Goal: Task Accomplishment & Management: Complete application form

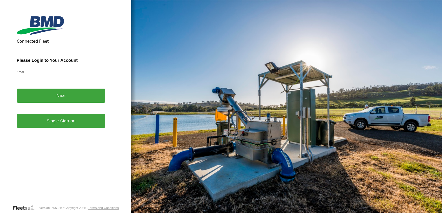
click at [38, 80] on input "Email" at bounding box center [61, 79] width 89 height 10
type input "**********"
click at [59, 94] on button "Next" at bounding box center [61, 96] width 89 height 14
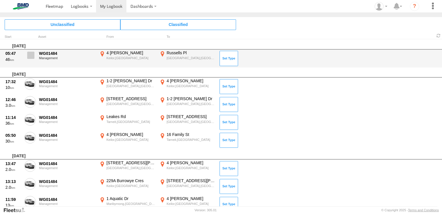
click at [34, 53] on span at bounding box center [30, 55] width 7 height 7
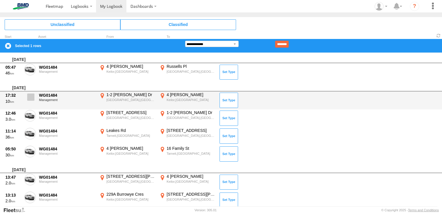
drag, startPoint x: 31, startPoint y: 94, endPoint x: 30, endPoint y: 104, distance: 9.6
click at [30, 95] on span at bounding box center [30, 97] width 7 height 7
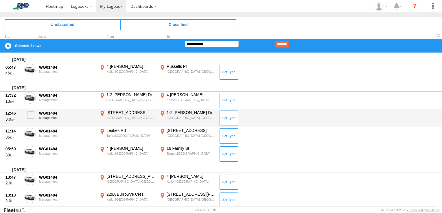
drag, startPoint x: 31, startPoint y: 114, endPoint x: 31, endPoint y: 124, distance: 10.4
click at [31, 114] on span at bounding box center [30, 115] width 7 height 7
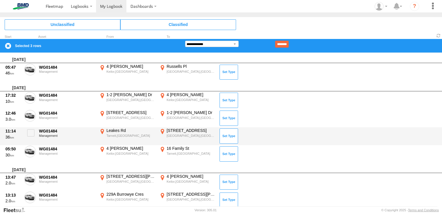
drag, startPoint x: 31, startPoint y: 131, endPoint x: 30, endPoint y: 144, distance: 13.0
click at [30, 134] on span at bounding box center [30, 133] width 7 height 7
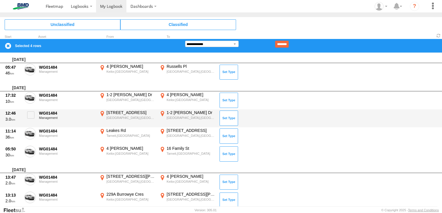
drag, startPoint x: 30, startPoint y: 152, endPoint x: 58, endPoint y: 124, distance: 40.1
click at [0, 0] on span at bounding box center [0, 0] width 0 height 0
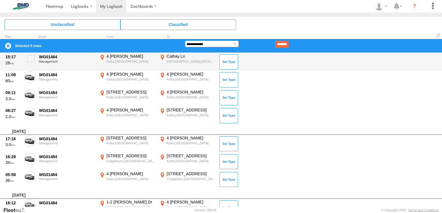
scroll to position [289, 0]
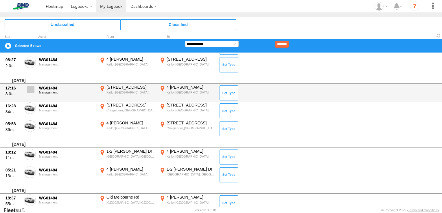
click at [30, 90] on span at bounding box center [30, 89] width 7 height 7
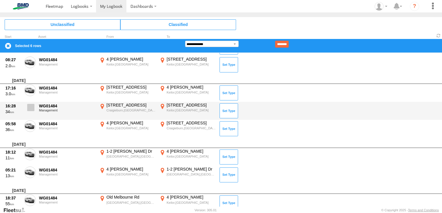
click at [30, 111] on label at bounding box center [30, 109] width 12 height 13
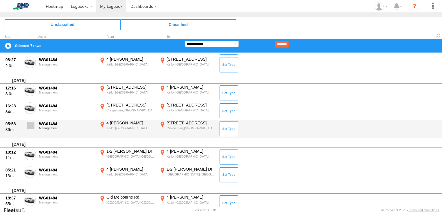
click at [32, 129] on label at bounding box center [30, 127] width 12 height 13
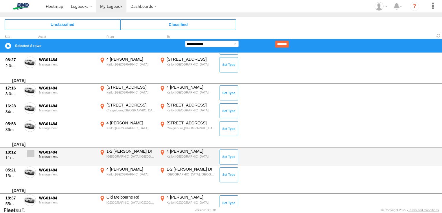
drag, startPoint x: 31, startPoint y: 157, endPoint x: 30, endPoint y: 161, distance: 4.4
click at [31, 158] on label at bounding box center [30, 155] width 12 height 13
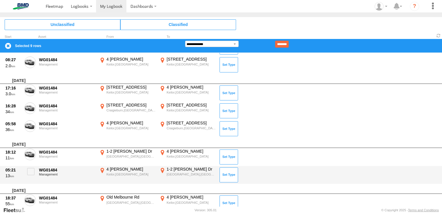
drag, startPoint x: 30, startPoint y: 170, endPoint x: 53, endPoint y: 171, distance: 23.5
click at [30, 170] on span at bounding box center [30, 171] width 7 height 7
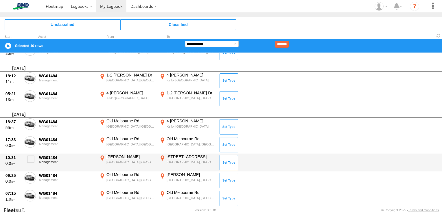
scroll to position [376, 0]
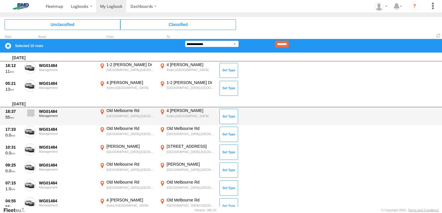
click at [31, 112] on span at bounding box center [30, 113] width 7 height 7
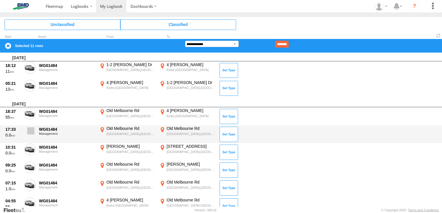
click at [34, 134] on label at bounding box center [30, 132] width 12 height 13
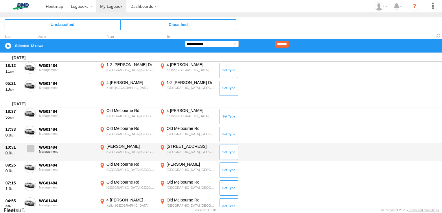
click at [32, 149] on span at bounding box center [30, 148] width 7 height 7
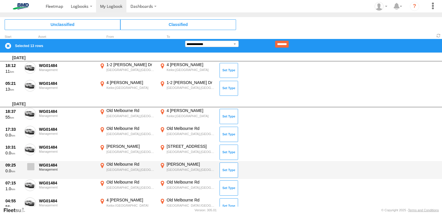
click at [31, 171] on label at bounding box center [30, 168] width 12 height 13
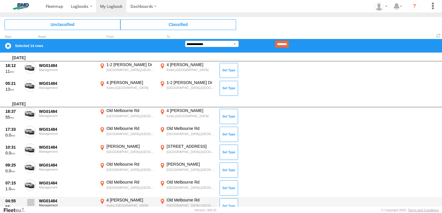
drag, startPoint x: 30, startPoint y: 185, endPoint x: 32, endPoint y: 198, distance: 12.6
click at [0, 0] on span at bounding box center [0, 0] width 0 height 0
click at [32, 203] on span at bounding box center [30, 202] width 7 height 7
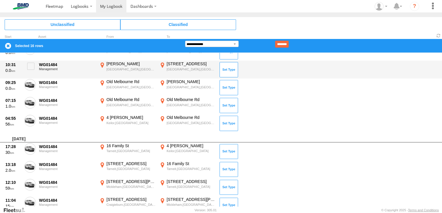
scroll to position [463, 0]
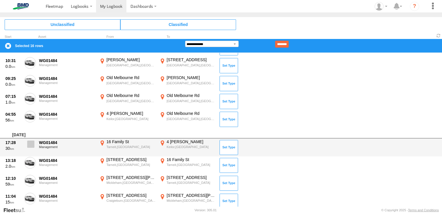
click at [30, 144] on span at bounding box center [30, 144] width 7 height 7
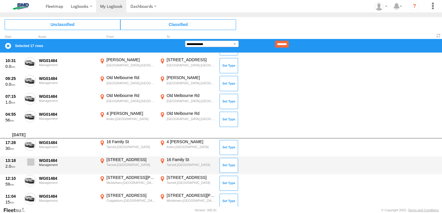
click at [28, 160] on span at bounding box center [30, 162] width 7 height 7
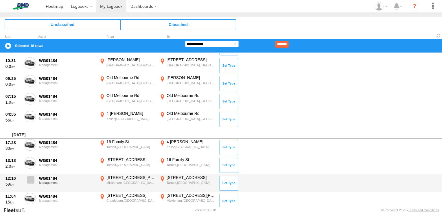
click at [32, 181] on span at bounding box center [30, 180] width 7 height 7
drag, startPoint x: 28, startPoint y: 198, endPoint x: 52, endPoint y: 183, distance: 28.5
click at [0, 0] on span at bounding box center [0, 0] width 0 height 0
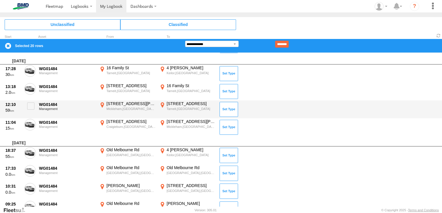
scroll to position [550, 0]
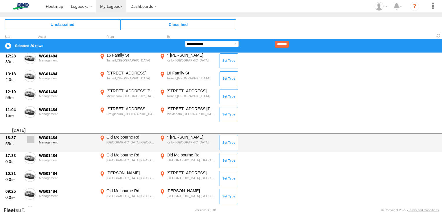
click at [31, 138] on span at bounding box center [30, 139] width 7 height 7
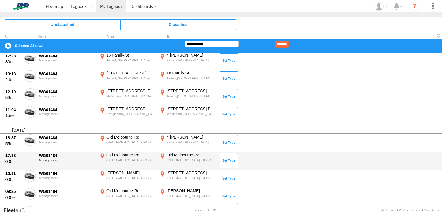
drag, startPoint x: 29, startPoint y: 155, endPoint x: 31, endPoint y: 167, distance: 12.1
click at [29, 156] on span at bounding box center [30, 157] width 7 height 7
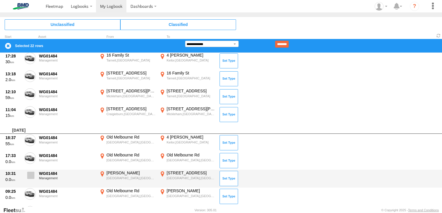
drag, startPoint x: 32, startPoint y: 174, endPoint x: 32, endPoint y: 178, distance: 3.8
click at [32, 176] on span at bounding box center [30, 175] width 7 height 7
drag, startPoint x: 31, startPoint y: 190, endPoint x: 45, endPoint y: 185, distance: 14.9
click at [0, 0] on span at bounding box center [0, 0] width 0 height 0
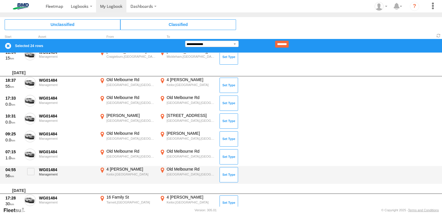
scroll to position [607, 0]
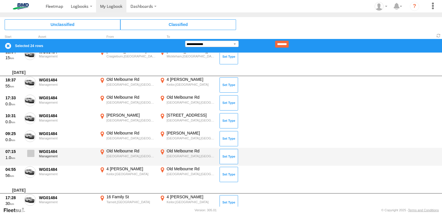
click at [33, 150] on span at bounding box center [30, 153] width 7 height 7
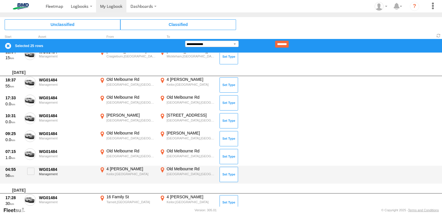
drag, startPoint x: 34, startPoint y: 170, endPoint x: 51, endPoint y: 169, distance: 16.8
click at [34, 170] on label at bounding box center [30, 173] width 12 height 13
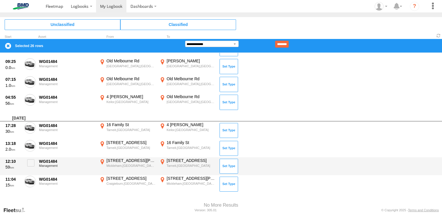
scroll to position [694, 0]
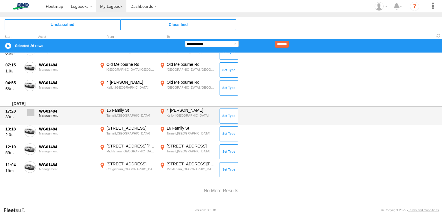
click at [30, 110] on span at bounding box center [30, 112] width 7 height 7
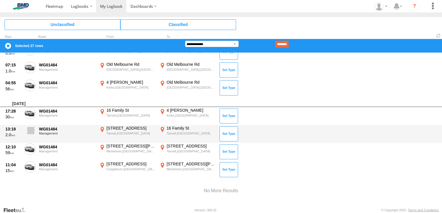
click at [30, 130] on span at bounding box center [30, 130] width 7 height 7
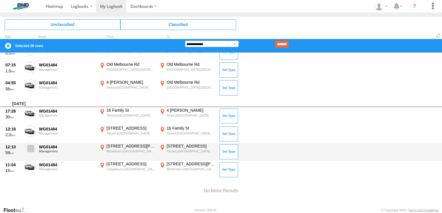
click at [30, 150] on span at bounding box center [30, 148] width 7 height 7
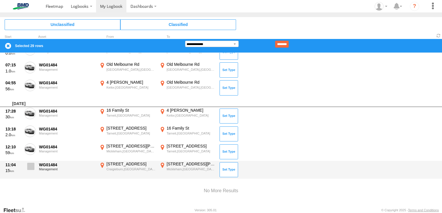
click at [29, 170] on label at bounding box center [30, 168] width 12 height 13
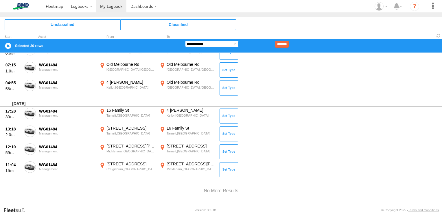
click at [236, 43] on select "**********" at bounding box center [212, 44] width 54 height 6
select select "******"
click at [185, 41] on select "**********" at bounding box center [212, 44] width 54 height 6
type input "****"
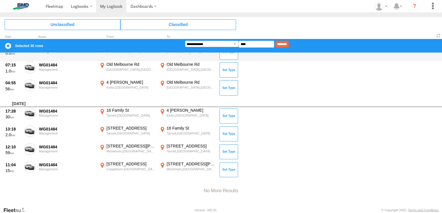
click at [289, 46] on input "********" at bounding box center [282, 44] width 14 height 7
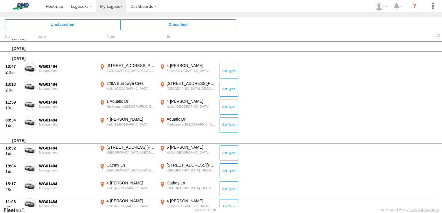
scroll to position [2, 0]
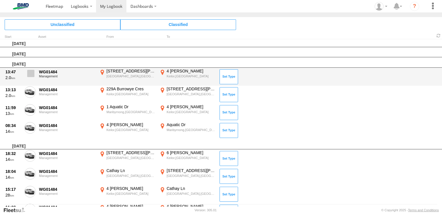
click at [30, 71] on span at bounding box center [30, 73] width 7 height 7
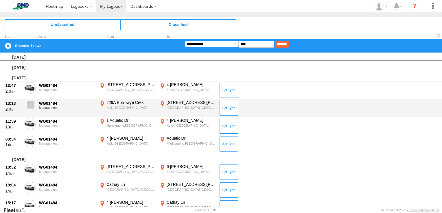
click at [31, 104] on span at bounding box center [30, 105] width 7 height 7
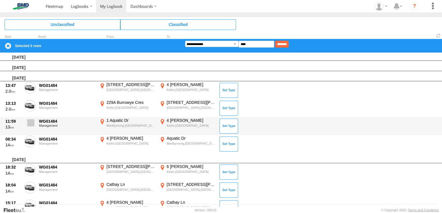
click at [32, 123] on span at bounding box center [30, 122] width 7 height 7
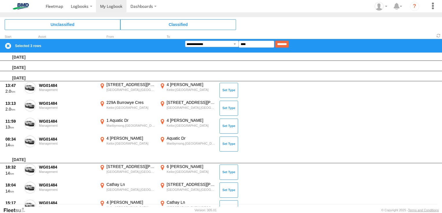
drag, startPoint x: 31, startPoint y: 141, endPoint x: 31, endPoint y: 154, distance: 13.6
click at [0, 0] on span at bounding box center [0, 0] width 0 height 0
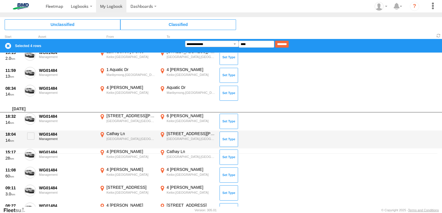
scroll to position [60, 0]
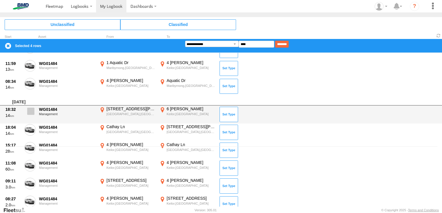
click at [33, 109] on span at bounding box center [30, 111] width 7 height 7
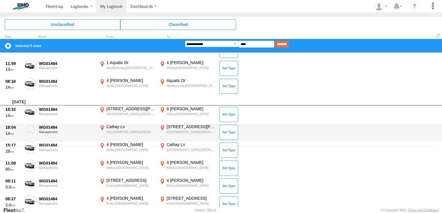
drag, startPoint x: 33, startPoint y: 126, endPoint x: 30, endPoint y: 139, distance: 14.1
click at [32, 128] on span at bounding box center [30, 129] width 7 height 7
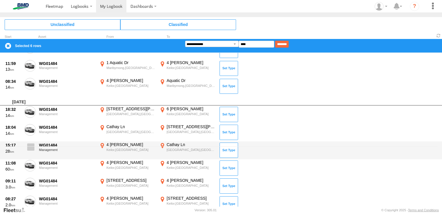
click at [30, 144] on span at bounding box center [30, 147] width 7 height 7
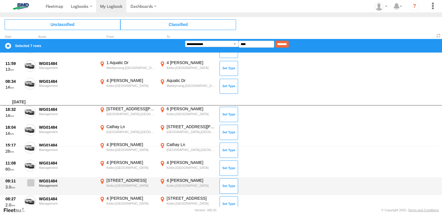
drag, startPoint x: 30, startPoint y: 163, endPoint x: 30, endPoint y: 182, distance: 18.8
click at [0, 0] on span at bounding box center [0, 0] width 0 height 0
drag, startPoint x: 30, startPoint y: 184, endPoint x: 42, endPoint y: 189, distance: 13.0
click at [30, 185] on span at bounding box center [30, 183] width 7 height 7
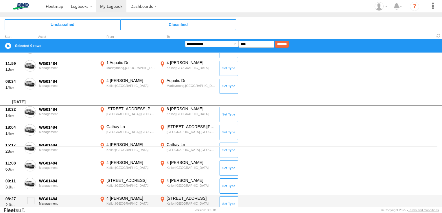
scroll to position [118, 0]
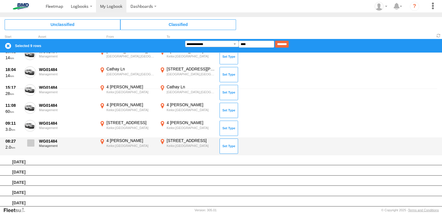
click at [30, 144] on span at bounding box center [30, 143] width 7 height 7
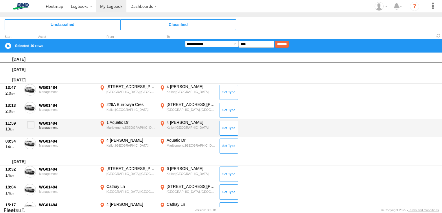
scroll to position [0, 0]
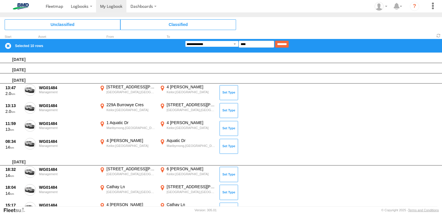
click at [235, 44] on select "**********" at bounding box center [212, 44] width 54 height 6
select select "**"
click at [185, 41] on select "**********" at bounding box center [212, 44] width 54 height 6
click at [289, 44] on input "********" at bounding box center [282, 44] width 14 height 7
